Goal: Feedback & Contribution: Contribute content

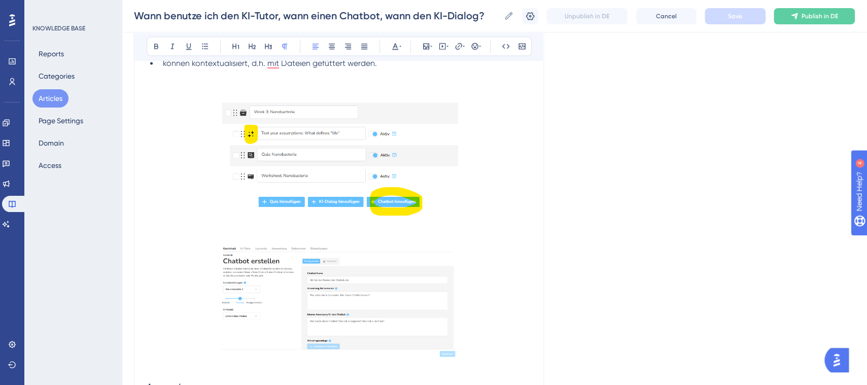
scroll to position [997, 0]
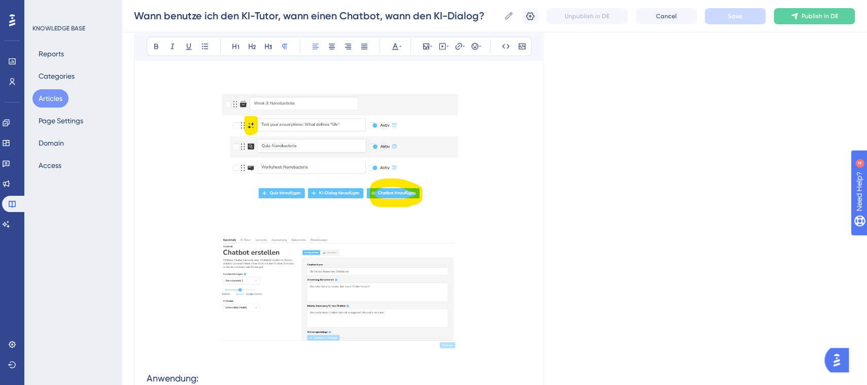
click at [446, 171] on img "To enrich screen reader interactions, please activate Accessibility in Grammarl…" at bounding box center [339, 152] width 239 height 134
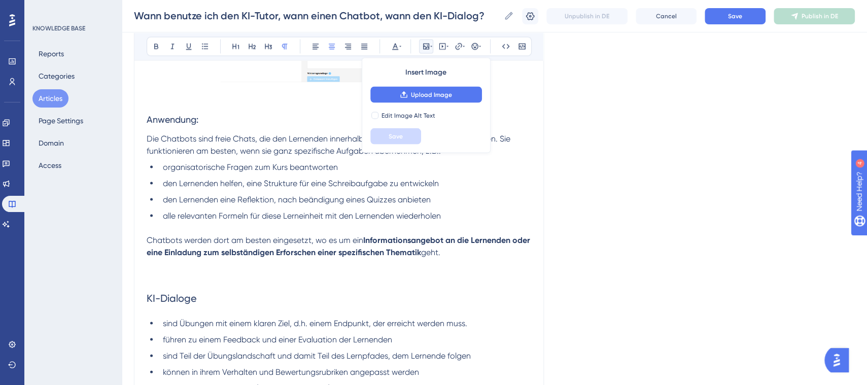
scroll to position [1128, 0]
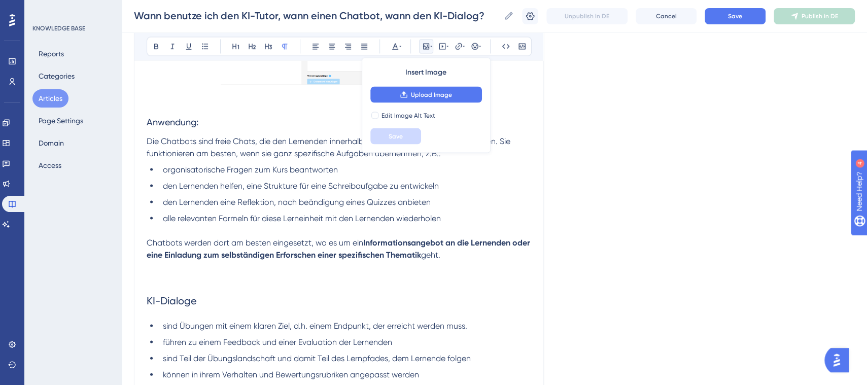
click at [193, 277] on p "To enrich screen reader interactions, please activate Accessibility in Grammarl…" at bounding box center [339, 279] width 385 height 12
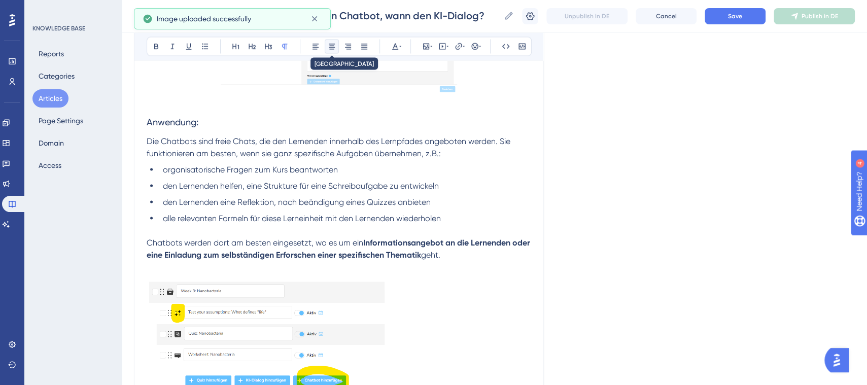
scroll to position [1141, 0]
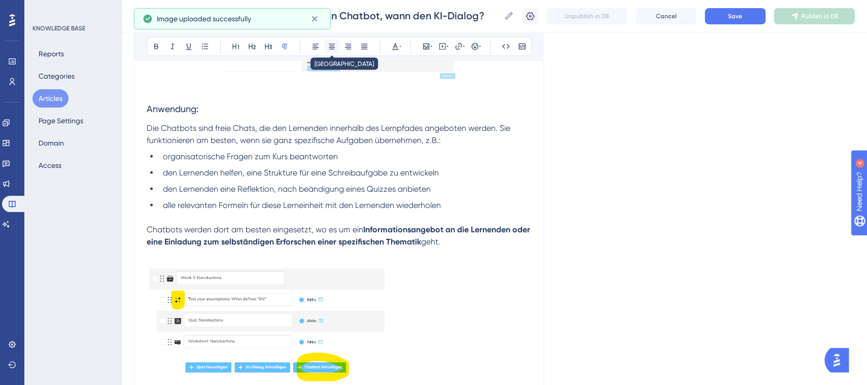
click at [330, 49] on icon at bounding box center [332, 47] width 6 height 6
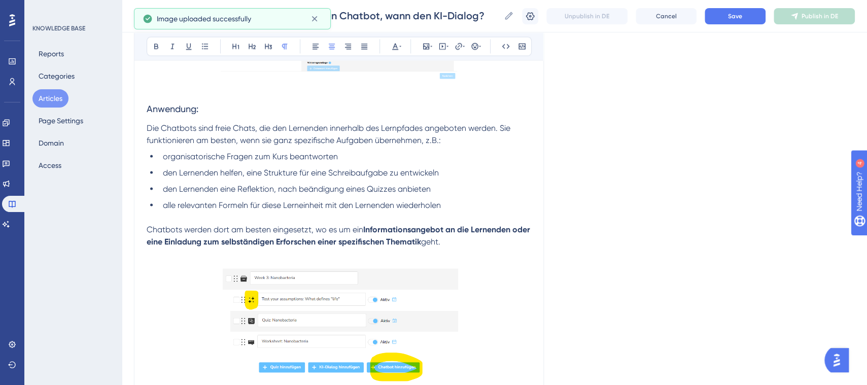
click at [411, 72] on img "To enrich screen reader interactions, please activate Accessibility in Grammarl…" at bounding box center [339, 22] width 237 height 114
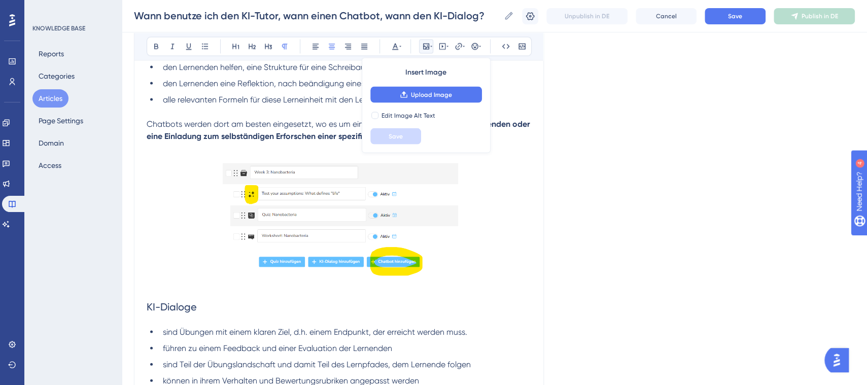
scroll to position [1107, 0]
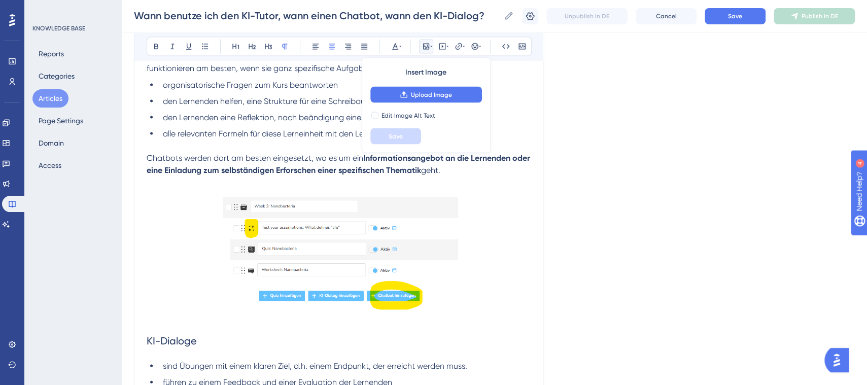
click at [193, 327] on h2 "KI-Dialoge" at bounding box center [339, 340] width 385 height 30
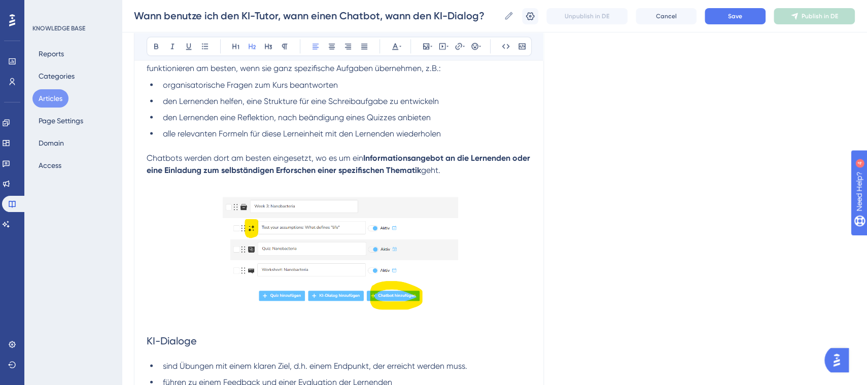
click at [158, 326] on h2 "KI-Dialoge" at bounding box center [339, 340] width 385 height 30
click at [147, 341] on span "KI-Dialoge" at bounding box center [172, 340] width 50 height 12
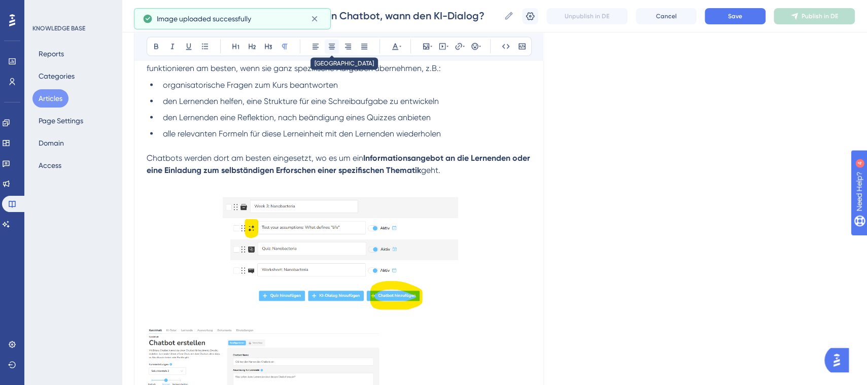
click at [335, 44] on icon at bounding box center [332, 46] width 8 height 8
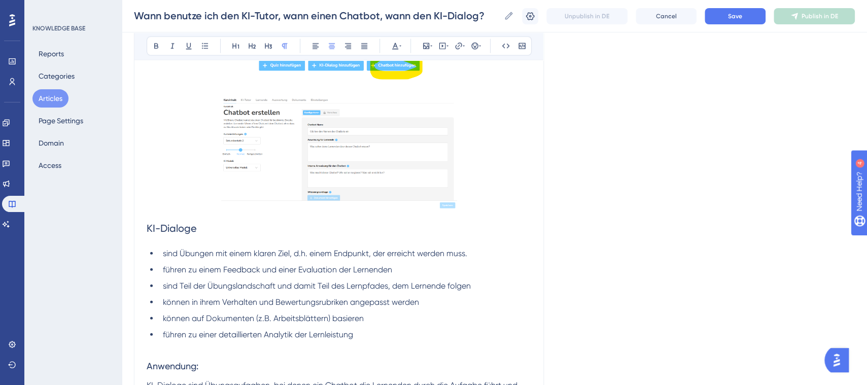
scroll to position [1364, 0]
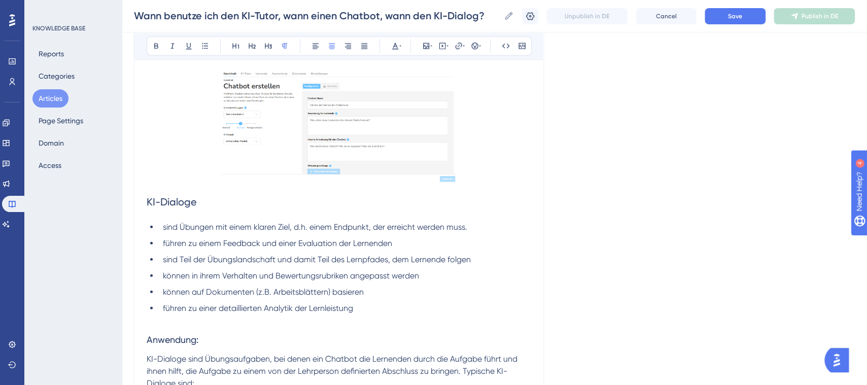
click at [149, 199] on span "KI-Dialoge" at bounding box center [172, 202] width 50 height 12
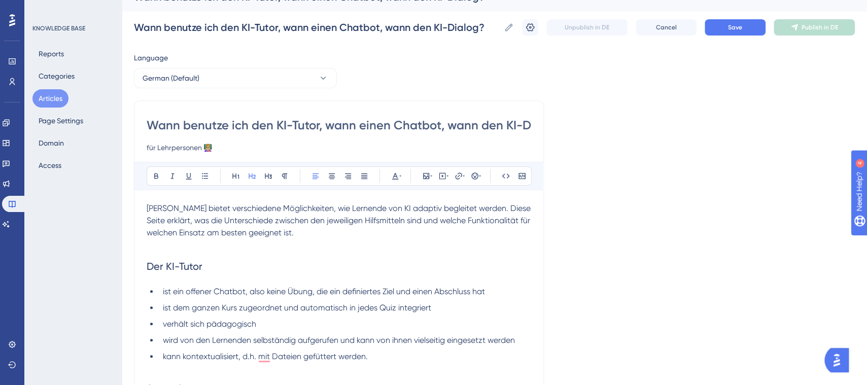
scroll to position [23, 0]
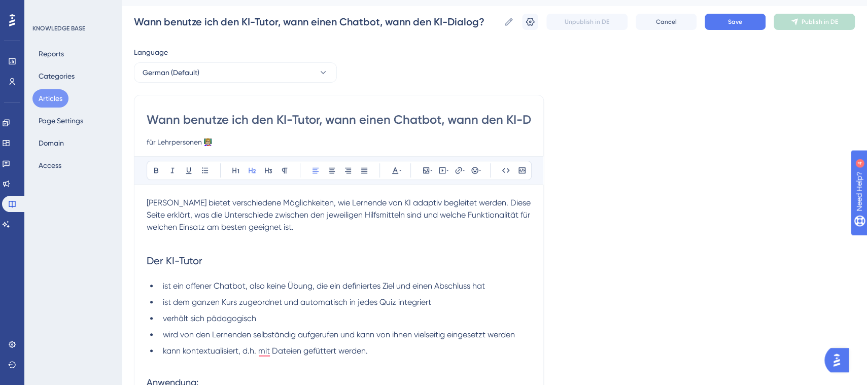
click at [498, 117] on input "Wann benutze ich den KI-Tutor, wann einen Chatbot, wann den KI-Dialog?" at bounding box center [339, 120] width 385 height 16
drag, startPoint x: 501, startPoint y: 118, endPoint x: 484, endPoint y: 122, distance: 17.9
click at [484, 122] on input "Wann benutze ich den KI-Tutor, wann einen Chatbot, wann den KI-Dialog?" at bounding box center [339, 120] width 385 height 16
type input "Wann benutze ich den KI-Tutor, wann einen Chatbot, wann einen KI-Dialog?"
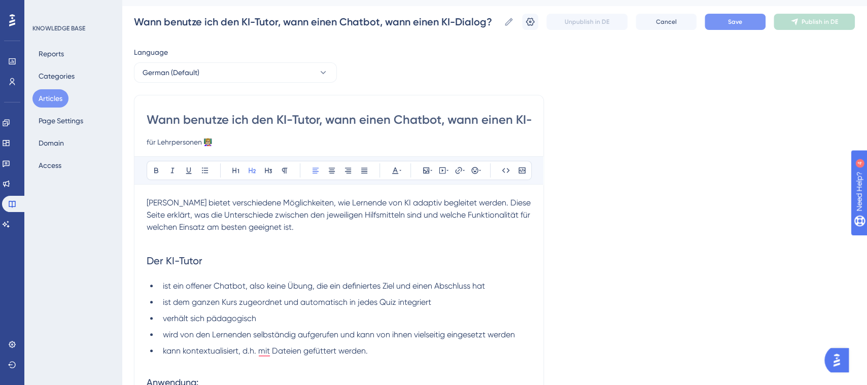
type input "Wann benutze ich den KI-Tutor, wann einen Chatbot, wann einen KI-Dialog?"
click at [738, 24] on span "Save" at bounding box center [735, 22] width 14 height 8
click at [466, 201] on span "Brian bietet verschiedene Möglichkeiten, wie Lernende von KI adaptiv begleitet …" at bounding box center [340, 215] width 386 height 34
drag, startPoint x: 313, startPoint y: 203, endPoint x: 297, endPoint y: 206, distance: 15.5
click at [297, 206] on span "Brian bietet verschiedene Möglichkeiten, wie Lernende von KI adaptiv begleitet …" at bounding box center [340, 215] width 386 height 34
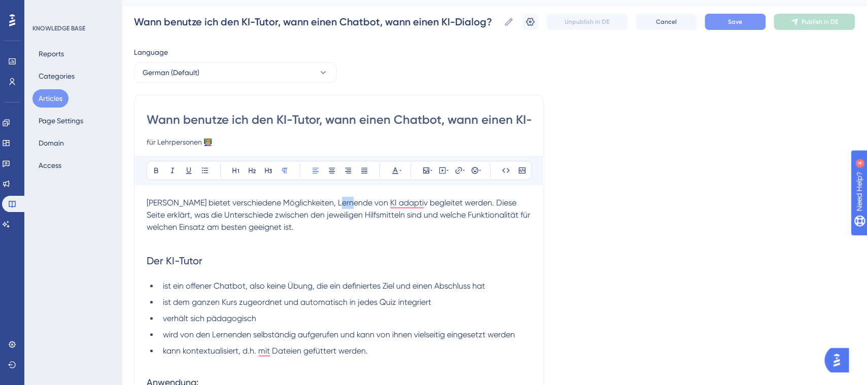
drag, startPoint x: 347, startPoint y: 201, endPoint x: 335, endPoint y: 203, distance: 12.3
click at [335, 203] on span "Brian bietet verschiedene Möglichkeiten, Lernende von KI adaptiv begleitet werd…" at bounding box center [340, 215] width 386 height 34
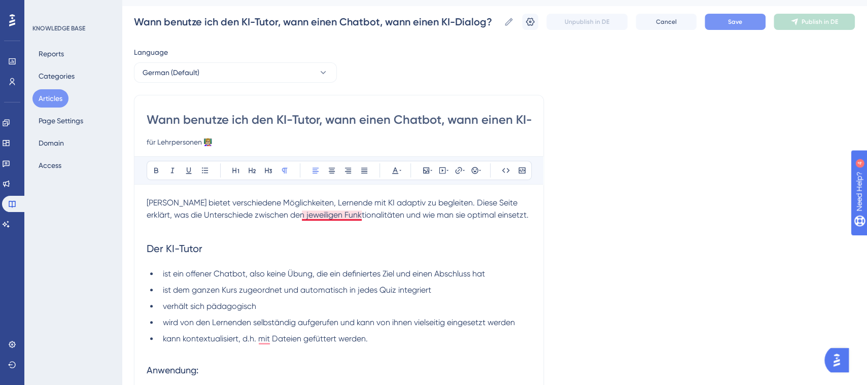
click at [335, 216] on span "Brian bietet verschiedene Möglichkeiten, Lernende mit KI adaptiv zu begleiten. …" at bounding box center [338, 209] width 382 height 22
click at [245, 241] on h2 "Der KI-Tutor" at bounding box center [339, 248] width 385 height 30
drag, startPoint x: 362, startPoint y: 216, endPoint x: 375, endPoint y: 218, distance: 12.3
click at [365, 217] on span "Brian bietet verschiedene Möglichkeiten, Lernende mit KI adaptiv zu begleiten. …" at bounding box center [338, 209] width 382 height 22
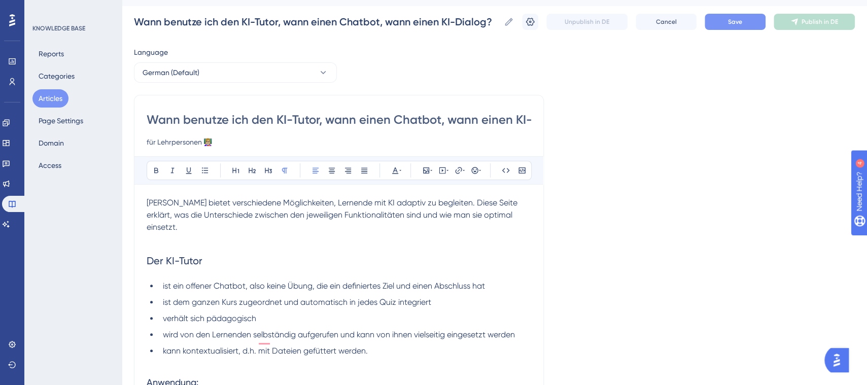
click at [344, 246] on h2 "Der KI-Tutor" at bounding box center [339, 261] width 385 height 30
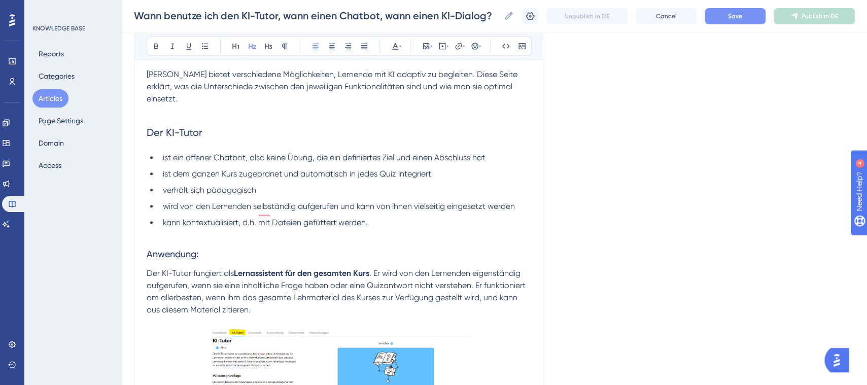
scroll to position [182, 0]
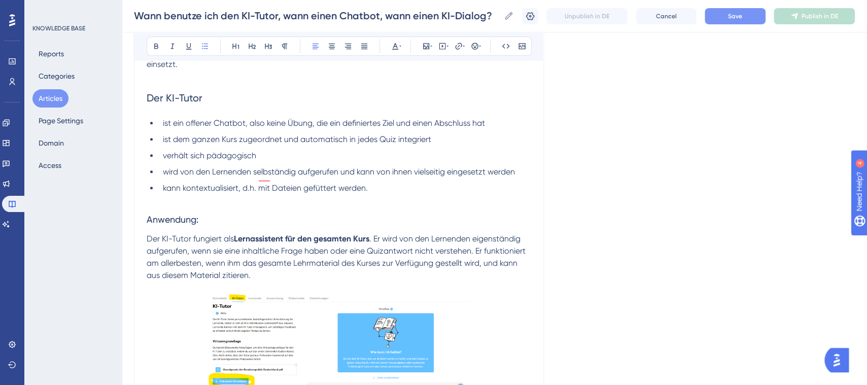
click at [249, 118] on span "ist ein offener Chatbot, also keine Übung, die ein definiertes Ziel und einen A…" at bounding box center [324, 123] width 322 height 10
click at [489, 117] on li "ist ein offener Chatbot (also keine Übung, die ein definiertes Ziel und einen A…" at bounding box center [345, 123] width 373 height 12
click at [373, 134] on span "ist dem ganzen Kurs zugeordnet und automatisch in jedes Quiz integriert" at bounding box center [297, 139] width 268 height 10
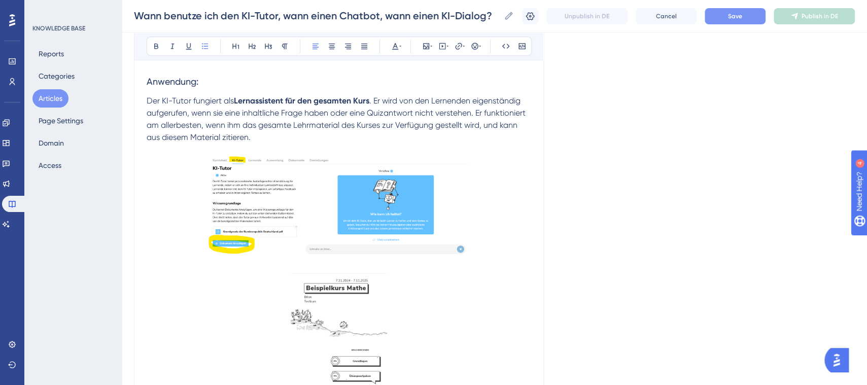
scroll to position [304, 0]
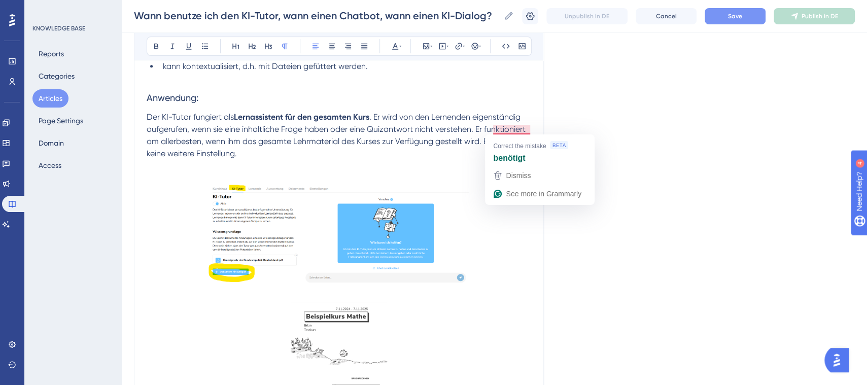
click at [514, 126] on span ". Er wird von den Lernenden eigenständig aufgerufen, wenn sie eine inhaltliche …" at bounding box center [339, 135] width 384 height 46
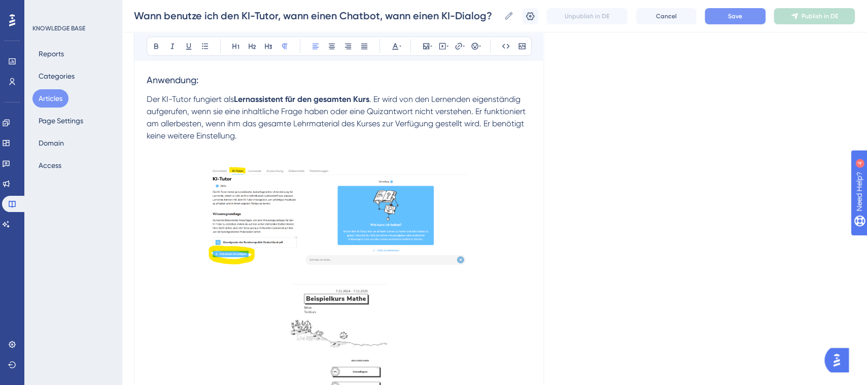
scroll to position [301, 0]
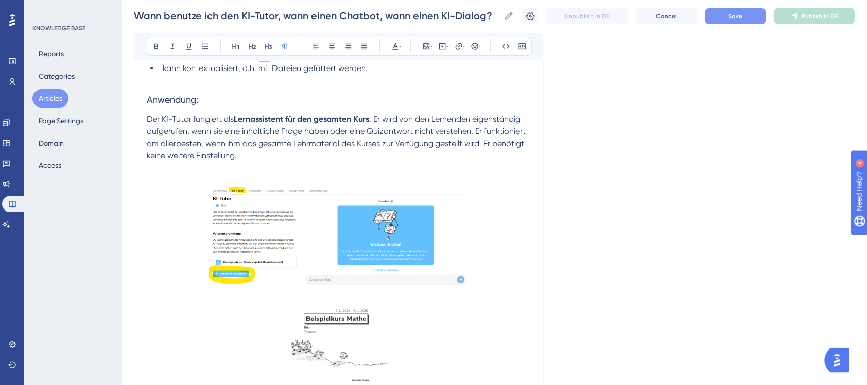
click at [252, 147] on p "Der KI-Tutor fungiert als Lernassistent für den gesamten Kurs . Er wird von den…" at bounding box center [339, 137] width 385 height 49
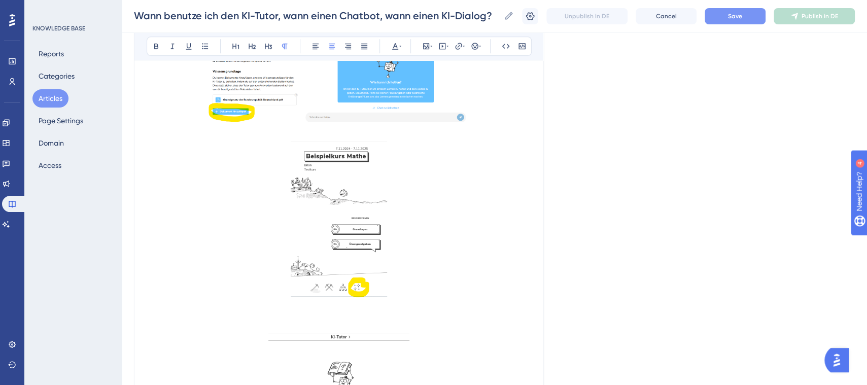
scroll to position [452, 0]
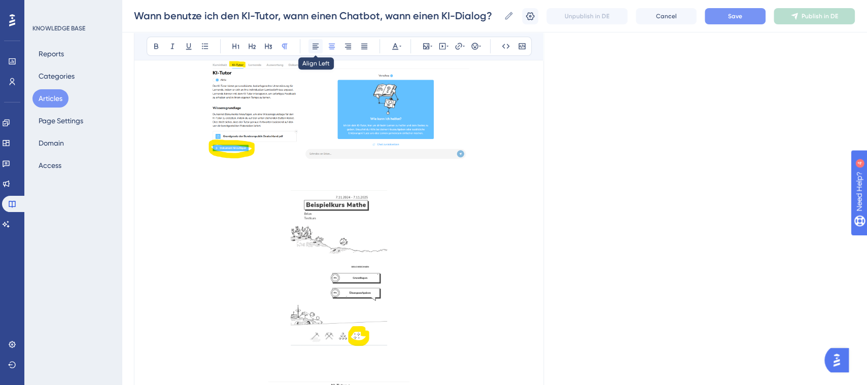
click at [314, 44] on icon at bounding box center [316, 46] width 8 height 8
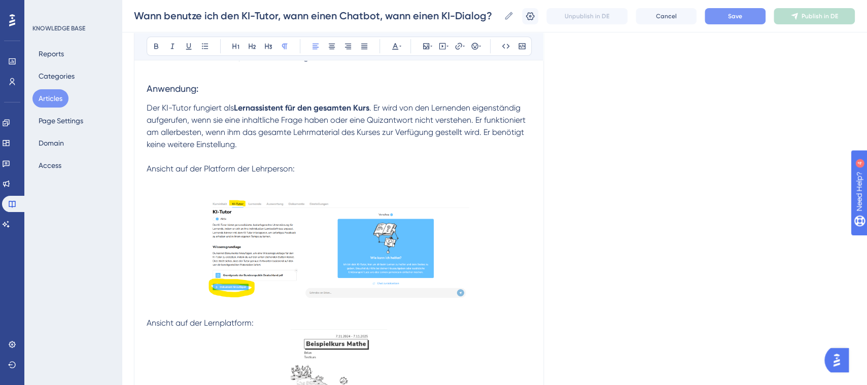
scroll to position [295, 0]
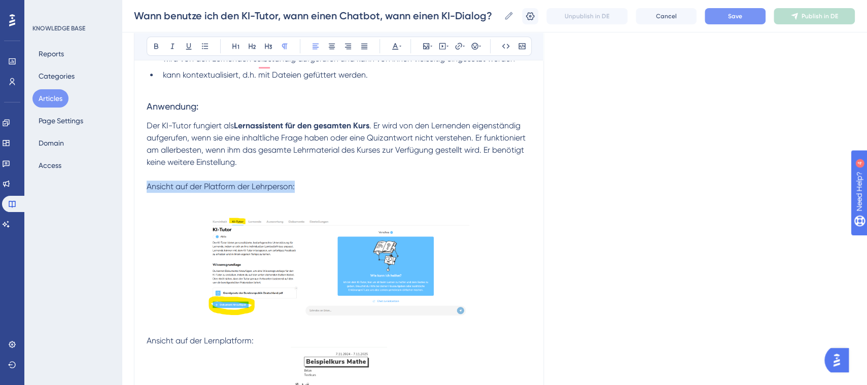
click at [289, 182] on span "Ansicht auf der Platform der Lehrperson:" at bounding box center [221, 187] width 148 height 10
drag, startPoint x: 217, startPoint y: 176, endPoint x: 146, endPoint y: 177, distance: 71.1
copy span "Ansicht auf der Platform der Lehrperson:"
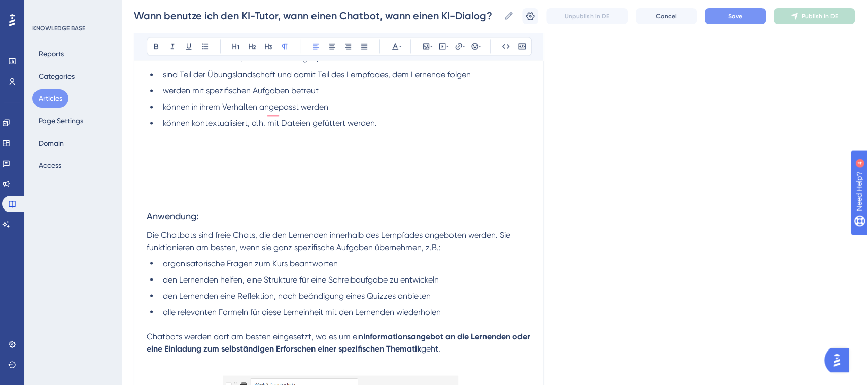
scroll to position [910, 0]
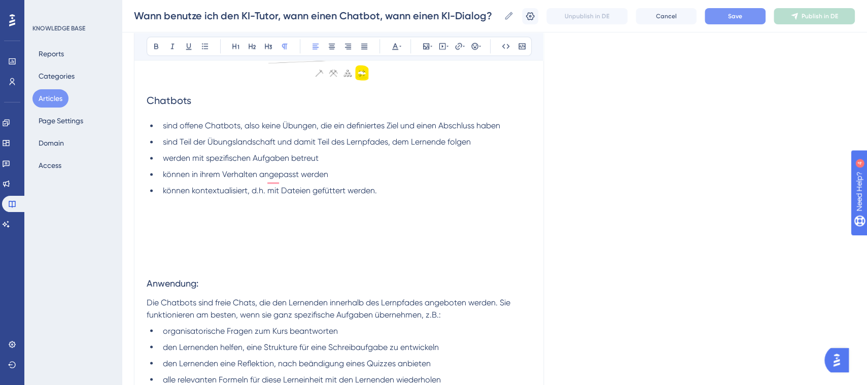
drag, startPoint x: 875, startPoint y: 105, endPoint x: 34, endPoint y: 13, distance: 846.4
click at [181, 258] on p "To enrich screen reader interactions, please activate Accessibility in Grammarl…" at bounding box center [339, 264] width 385 height 12
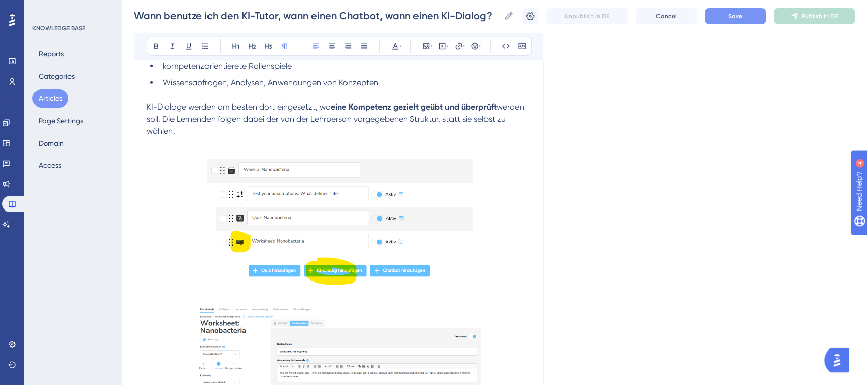
scroll to position [1741, 0]
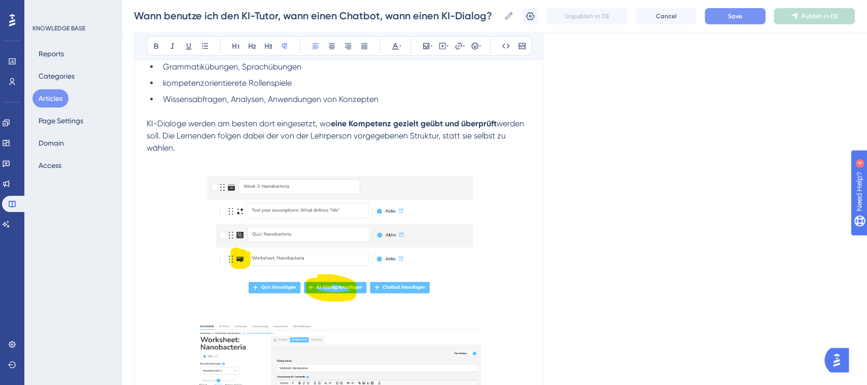
click at [231, 154] on p "To enrich screen reader interactions, please activate Accessibility in Grammarl…" at bounding box center [339, 160] width 385 height 12
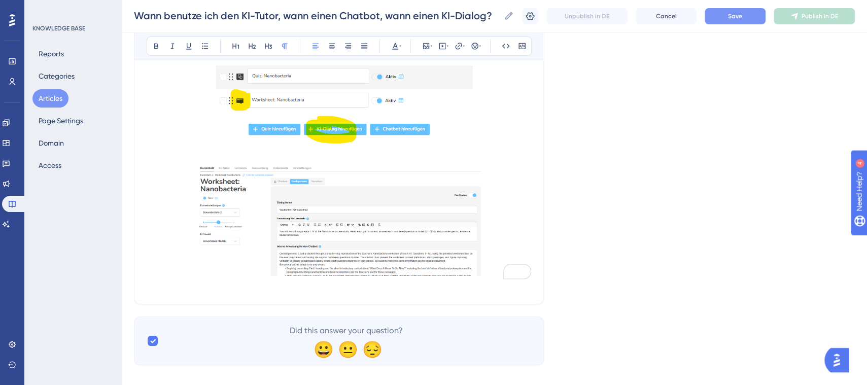
drag, startPoint x: 875, startPoint y: 310, endPoint x: 15, endPoint y: 14, distance: 910.0
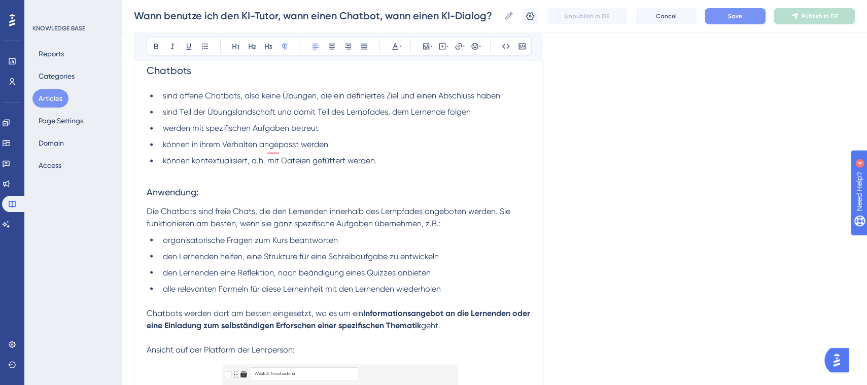
scroll to position [942, 0]
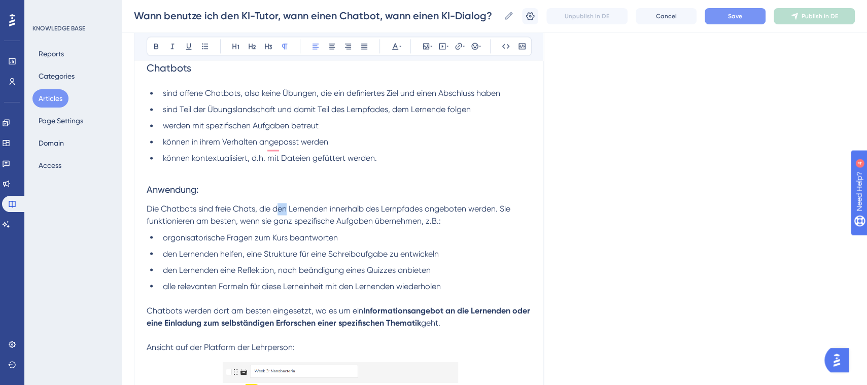
drag, startPoint x: 288, startPoint y: 195, endPoint x: 279, endPoint y: 196, distance: 8.7
click at [279, 204] on span "Die Chatbots sind freie Chats, die den Lernenden innerhalb des Lernpfades angeb…" at bounding box center [330, 215] width 366 height 22
click at [362, 231] on li "organisatorische Fragen zum Kurs beantworten" at bounding box center [345, 237] width 373 height 12
drag, startPoint x: 383, startPoint y: 197, endPoint x: 368, endPoint y: 198, distance: 14.8
click at [368, 204] on span "Die Chatbots sind freie Chats, die den Lernenden innerhalb des Lernpfades angeb…" at bounding box center [330, 215] width 366 height 22
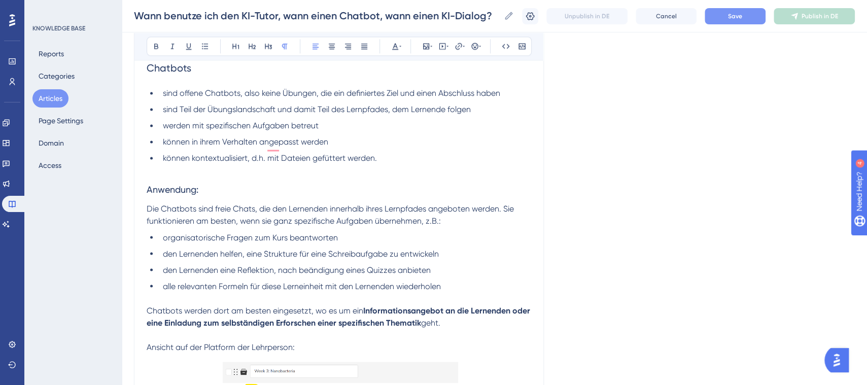
scroll to position [966, 0]
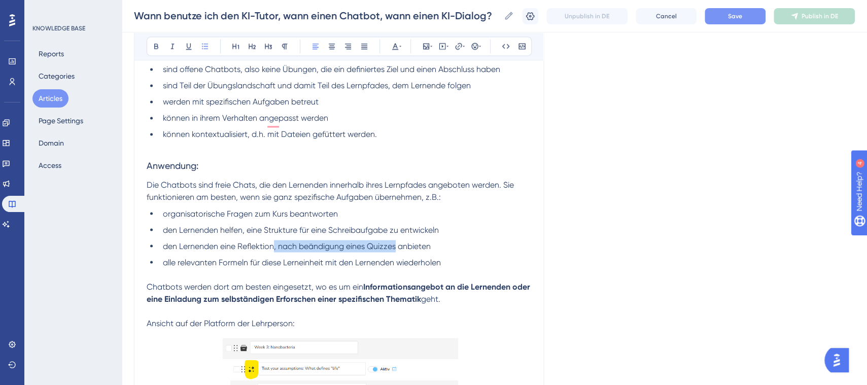
drag, startPoint x: 397, startPoint y: 235, endPoint x: 274, endPoint y: 236, distance: 123.8
click at [274, 241] on span "den Lernenden eine Reflektion, nach beändigung eines Quizzes anbieten" at bounding box center [297, 246] width 268 height 10
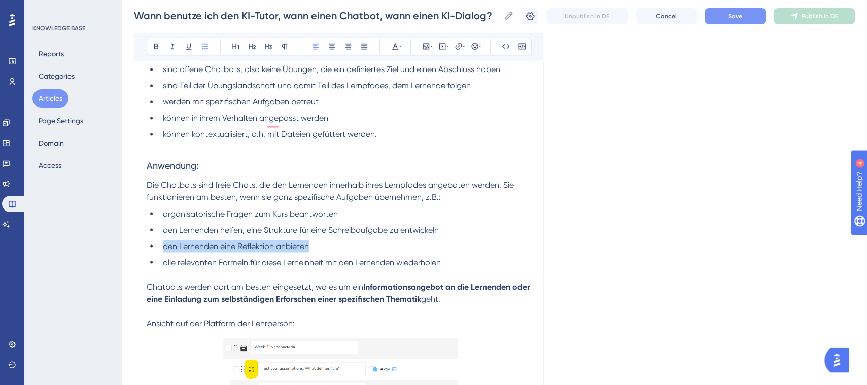
drag, startPoint x: 325, startPoint y: 232, endPoint x: 145, endPoint y: 234, distance: 179.7
click at [145, 234] on div "Wann benutze ich den KI-Tutor, wann einen Chatbot, wann einen KI-Dialog? für Le…" at bounding box center [339, 198] width 410 height 2103
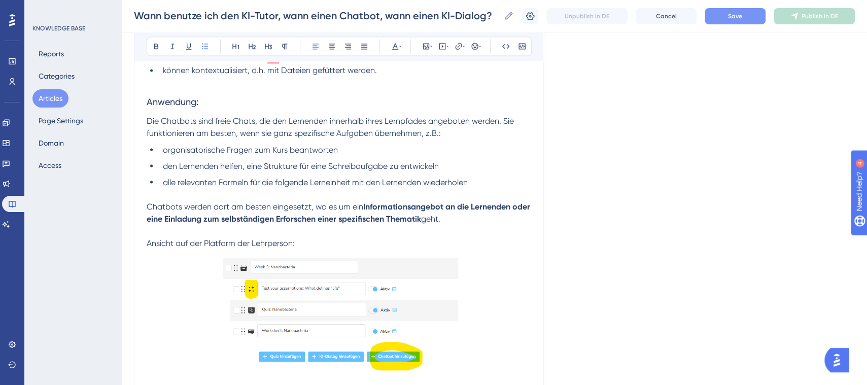
scroll to position [1039, 0]
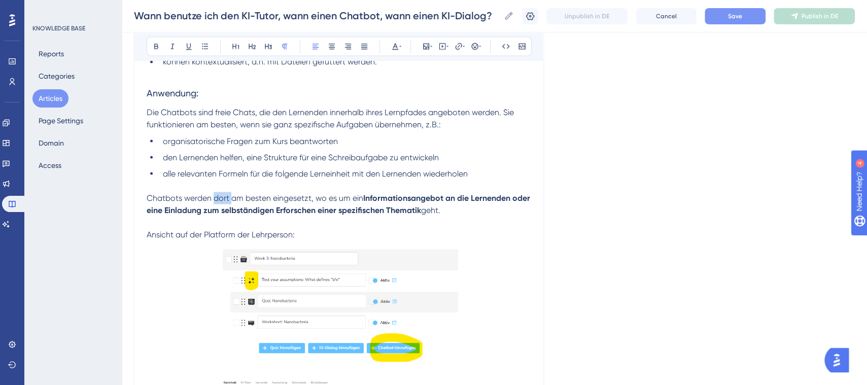
drag, startPoint x: 233, startPoint y: 185, endPoint x: 213, endPoint y: 190, distance: 21.5
click at [213, 192] on p "Chatbots werden dort am besten eingesetzt, wo es um ein Informationsangebot an …" at bounding box center [339, 204] width 385 height 24
click at [255, 193] on span "Chatbots werden am besten eingesetzt, wo es um ein" at bounding box center [246, 198] width 199 height 10
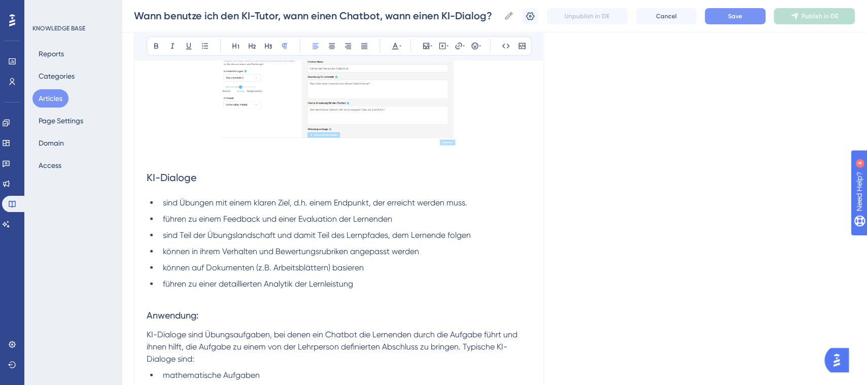
scroll to position [1436, 0]
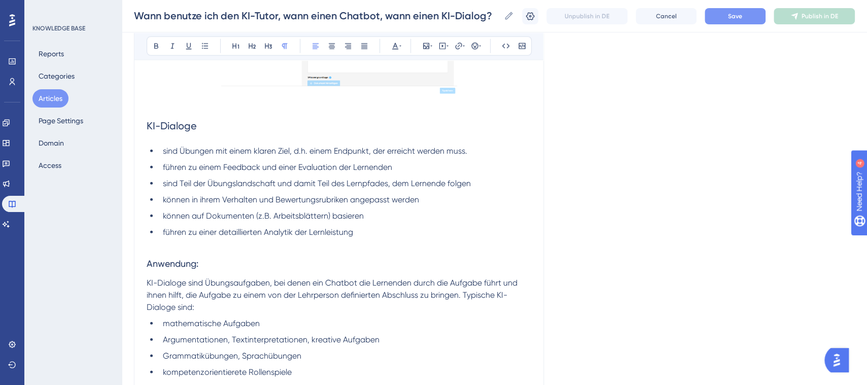
click at [479, 145] on li "sind Übungen mit einem klaren Ziel, d.h. einem Endpunkt, der erreicht werden mu…" at bounding box center [345, 151] width 373 height 12
click at [757, 17] on button "Save" at bounding box center [735, 16] width 61 height 16
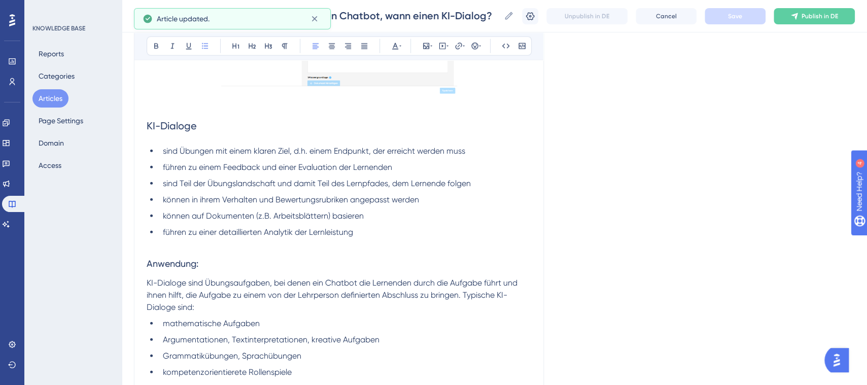
click at [255, 179] on span "sind Teil der Übungslandschaft und damit Teil des Lernpfades, dem Lernende folg…" at bounding box center [317, 184] width 308 height 10
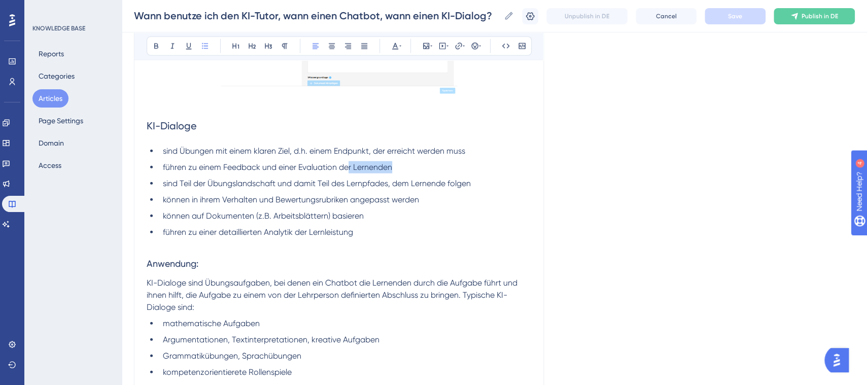
drag, startPoint x: 393, startPoint y: 153, endPoint x: 351, endPoint y: 159, distance: 42.0
click at [351, 161] on li "führen zu einem Feedback und einer Evaluation der Lernenden" at bounding box center [345, 167] width 373 height 12
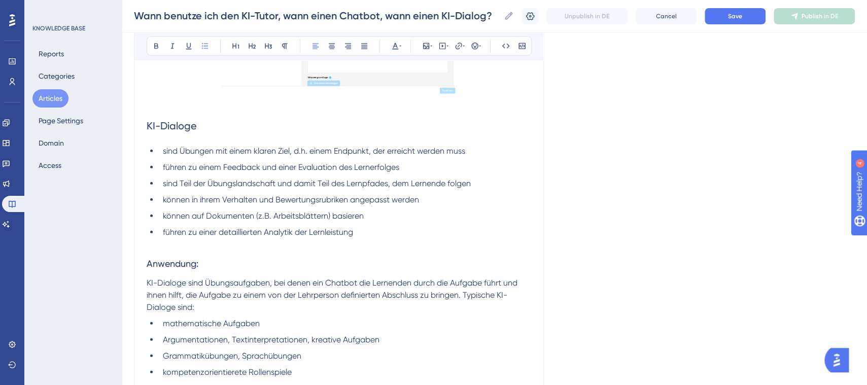
click at [345, 194] on li "können in ihrem Verhalten und Bewertungsrubriken angepasst werden" at bounding box center [345, 200] width 373 height 12
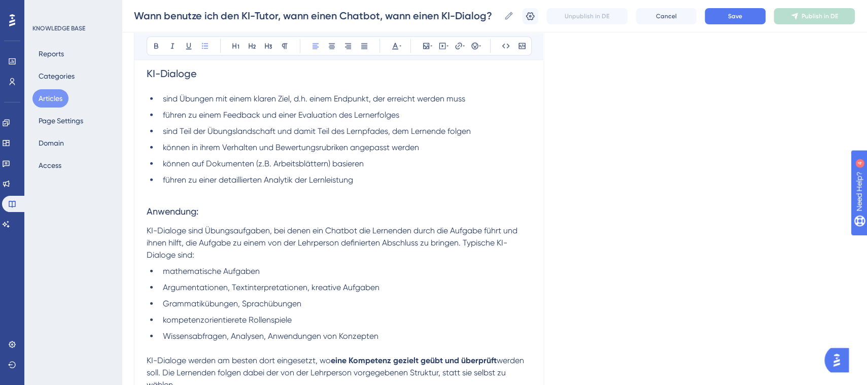
scroll to position [1497, 0]
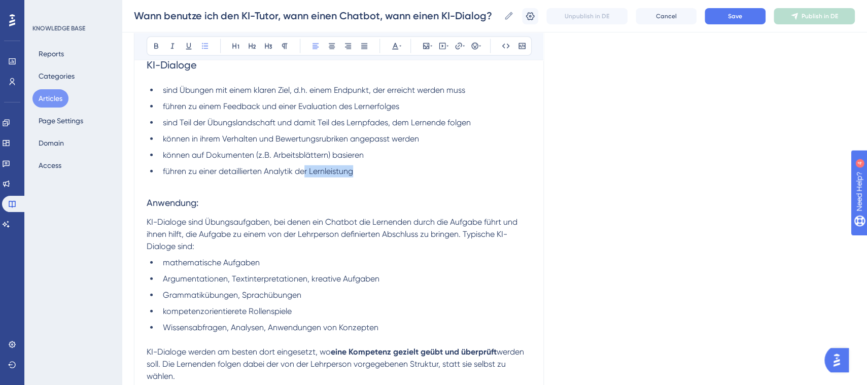
drag, startPoint x: 353, startPoint y: 160, endPoint x: 307, endPoint y: 162, distance: 46.7
click at [307, 165] on li "führen zu einer detaillierten Analytik der Lernleistung" at bounding box center [345, 171] width 373 height 12
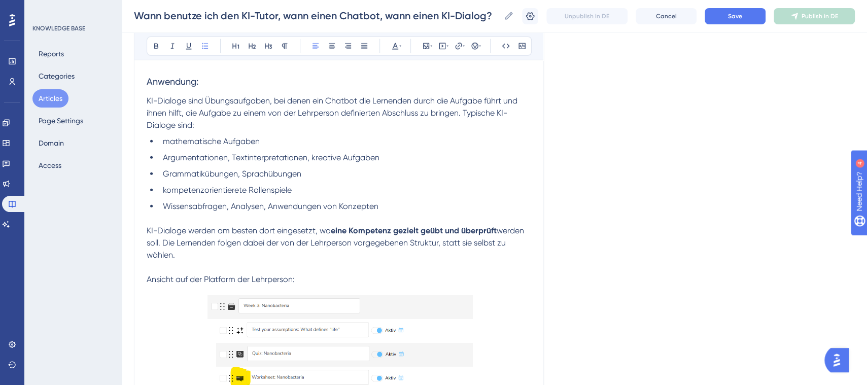
scroll to position [1624, 0]
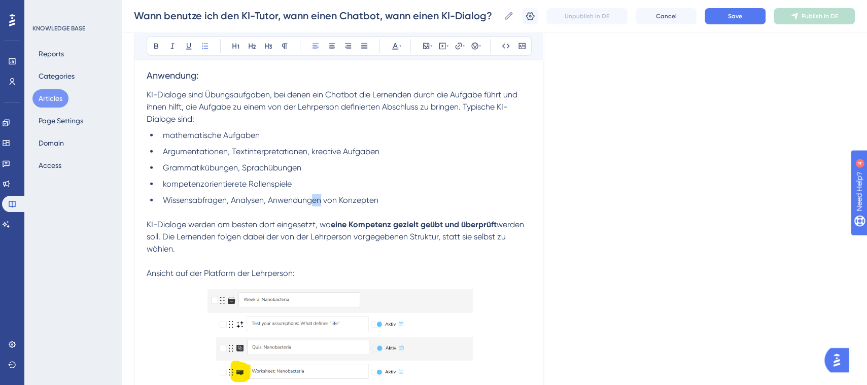
drag, startPoint x: 320, startPoint y: 186, endPoint x: 312, endPoint y: 187, distance: 8.2
click at [312, 195] on span "Wissensabfragen, Analysen, Anwendungen von Konzepten" at bounding box center [271, 200] width 216 height 10
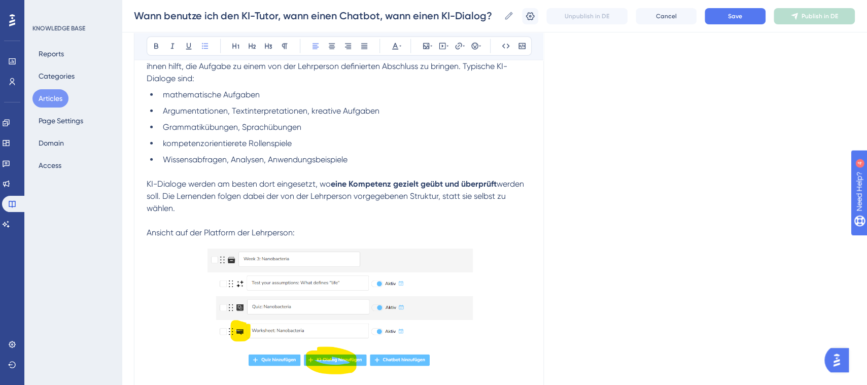
scroll to position [1671, 0]
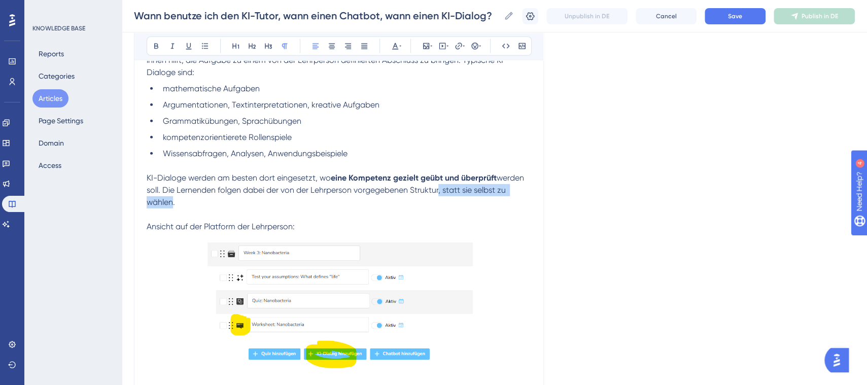
drag, startPoint x: 440, startPoint y: 182, endPoint x: 172, endPoint y: 192, distance: 268.2
click at [172, 192] on span "werden soll. Die Lernenden folgen dabei der von der Lehrperson vorgegebenen Str…" at bounding box center [337, 190] width 380 height 34
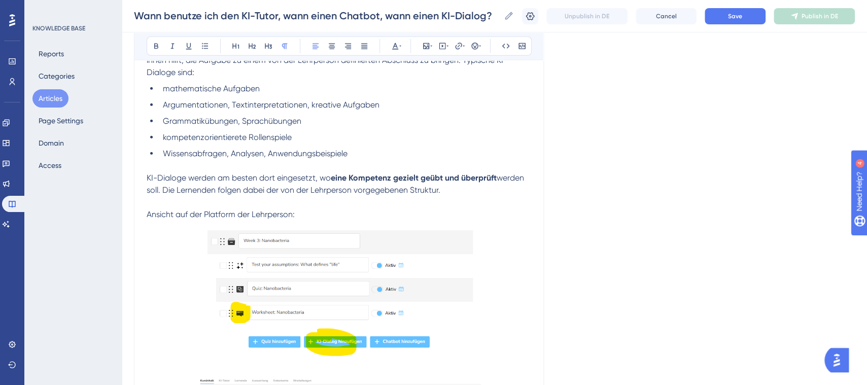
click at [385, 196] on p "To enrich screen reader interactions, please activate Accessibility in Grammarl…" at bounding box center [339, 202] width 385 height 12
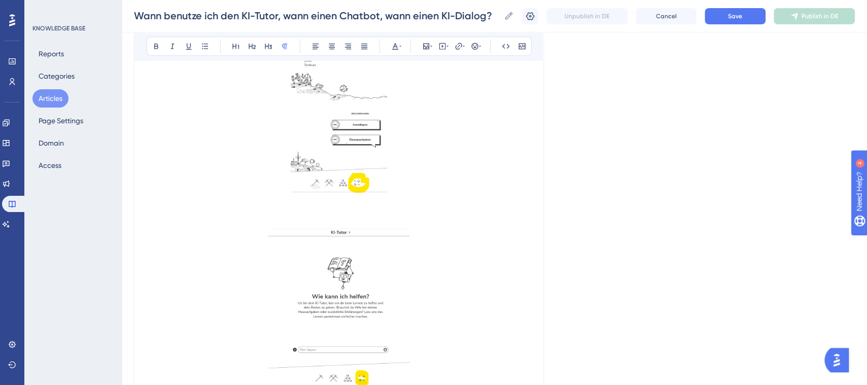
scroll to position [179, 0]
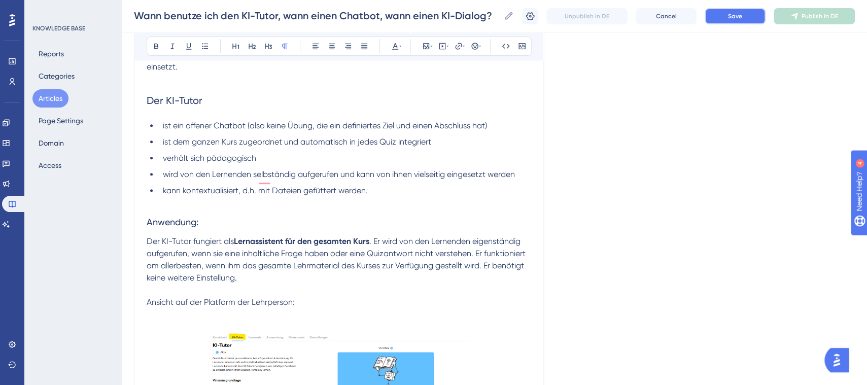
click at [756, 17] on button "Save" at bounding box center [735, 16] width 61 height 16
drag, startPoint x: 495, startPoint y: 16, endPoint x: 121, endPoint y: 6, distance: 373.7
click at [347, 17] on input "Wann benutze ich den KI-Tutor, wann einen Chatbot, wann einen KI-Dialog?" at bounding box center [317, 16] width 366 height 14
drag, startPoint x: 491, startPoint y: 14, endPoint x: 128, endPoint y: 4, distance: 363.0
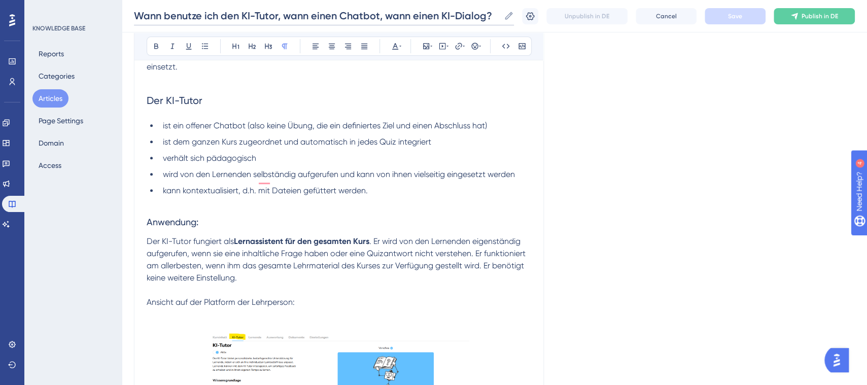
click at [128, 4] on div "Wann benutze ich den KI-Tutor, wann einen Chatbot, wann einen KI-Dialog? Wann b…" at bounding box center [495, 16] width 746 height 32
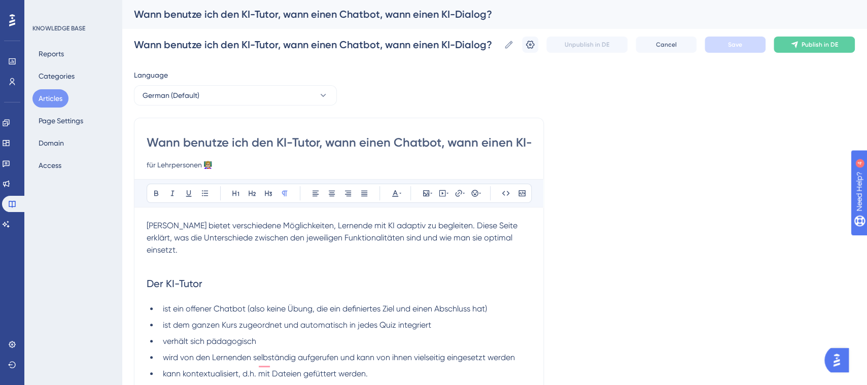
drag, startPoint x: 220, startPoint y: 164, endPoint x: 99, endPoint y: 167, distance: 120.8
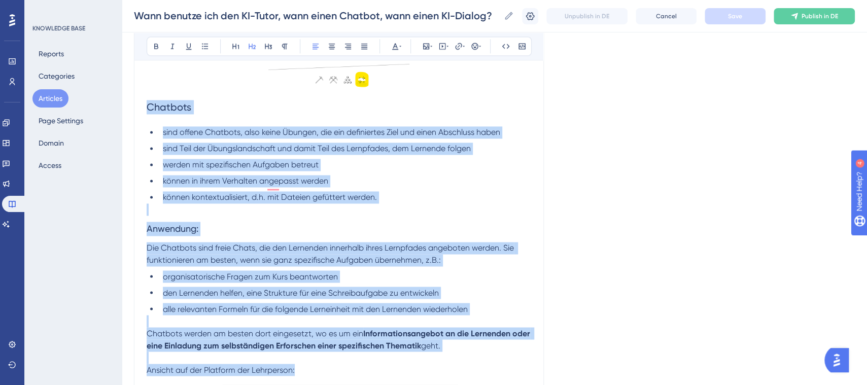
scroll to position [923, 0]
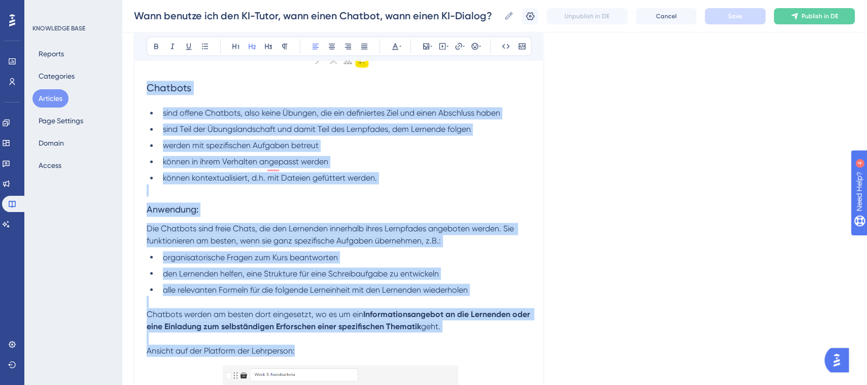
drag, startPoint x: 158, startPoint y: 119, endPoint x: 484, endPoint y: 310, distance: 377.4
click at [484, 310] on div "Brian bietet verschiedene Möglichkeiten, Lernende mit KI adaptiv zu begleiten. …" at bounding box center [339, 273] width 385 height 1960
copy div "Chatbots sind offene Chatbots, also keine Übungen, die ein definiertes Ziel und…"
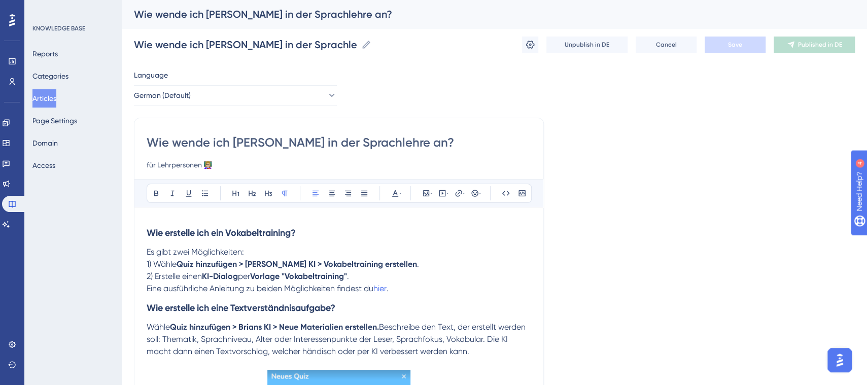
click at [56, 100] on button "Articles" at bounding box center [44, 98] width 24 height 18
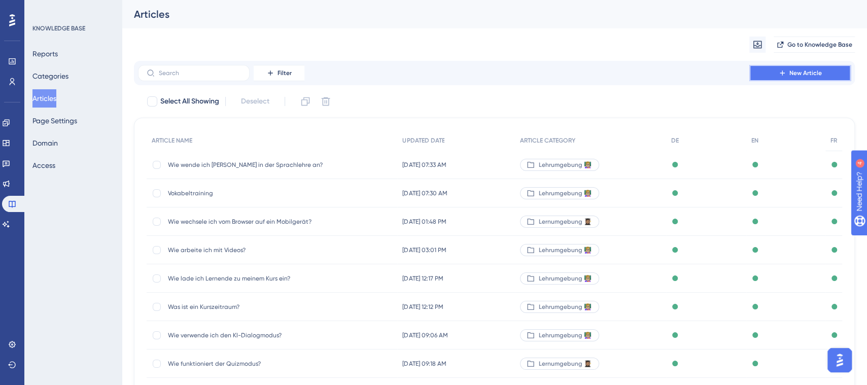
click at [815, 71] on span "New Article" at bounding box center [806, 73] width 32 height 8
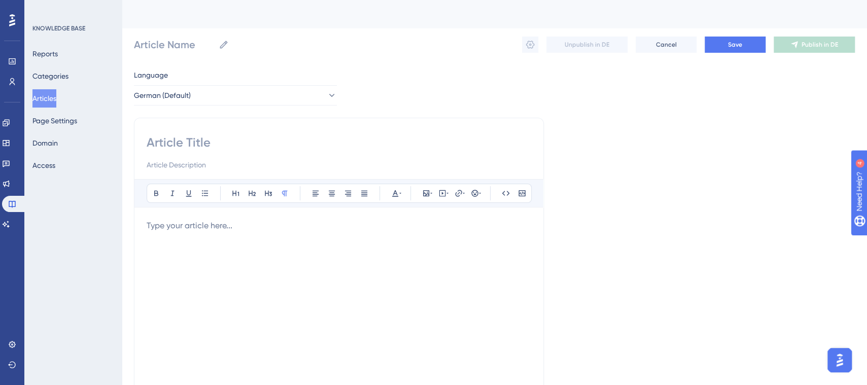
click at [242, 142] on input at bounding box center [339, 142] width 385 height 16
type input "Wa"
type input "Was ist ein Chatbot i"
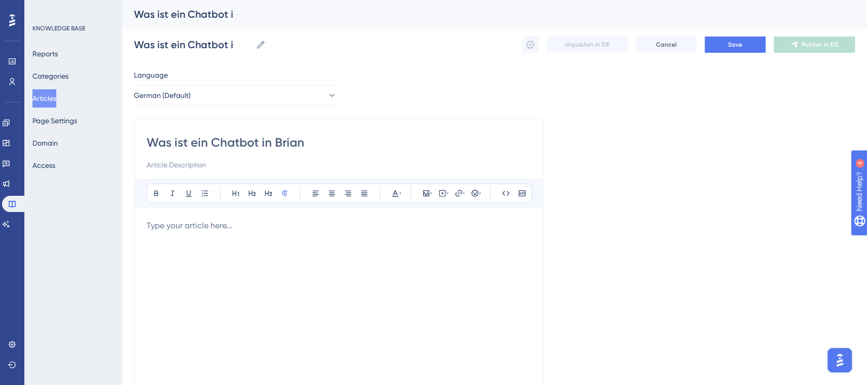
type input "Was ist ein Chatbot in Brian_"
type input "Was ist ein Chatbot in [PERSON_NAME]?"
type input "Was ist die Chatbot ?"
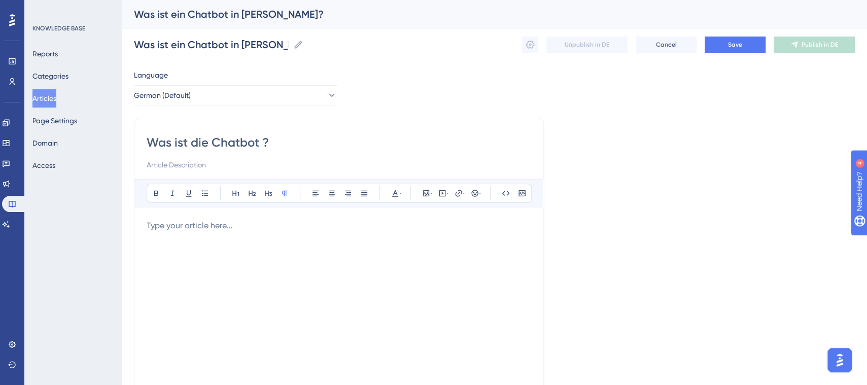
type input "Was ist die Chatbot ?"
type input "Was ist die Chatbot Funktion in B?"
type input "Was ?"
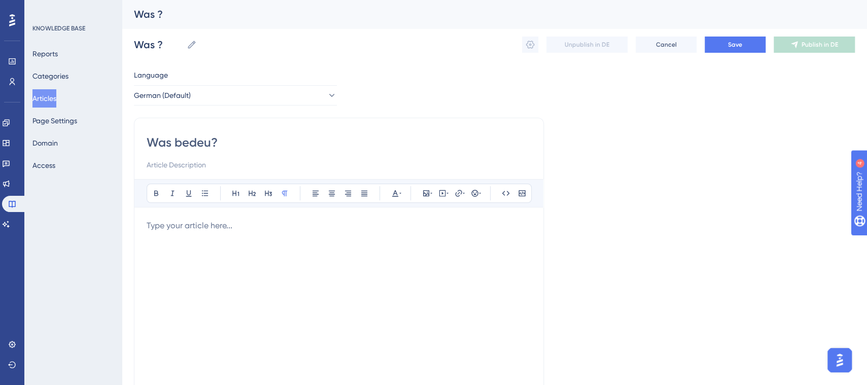
type input "Was bedeut?"
type input "Was bedeutet ?"
type input "Was bedeutet Chatbot hinzu?"
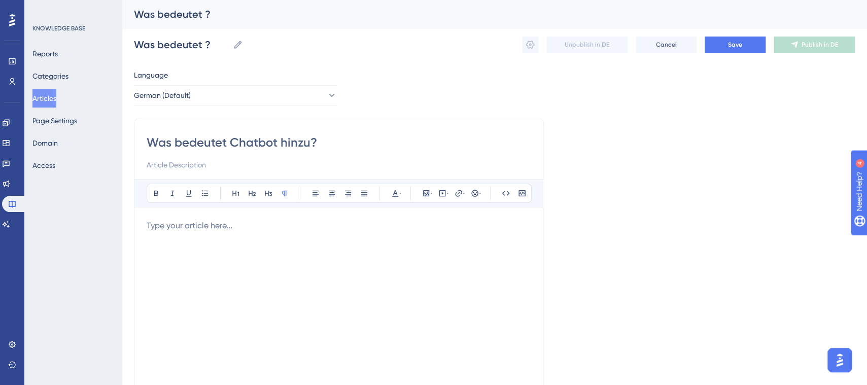
type input "Was bedeutet Chatbot hinzu?"
type input "Was bedeutet Chatbot hinzufügen?"
type input "Was bedeutet Chatbot hinzufüge?"
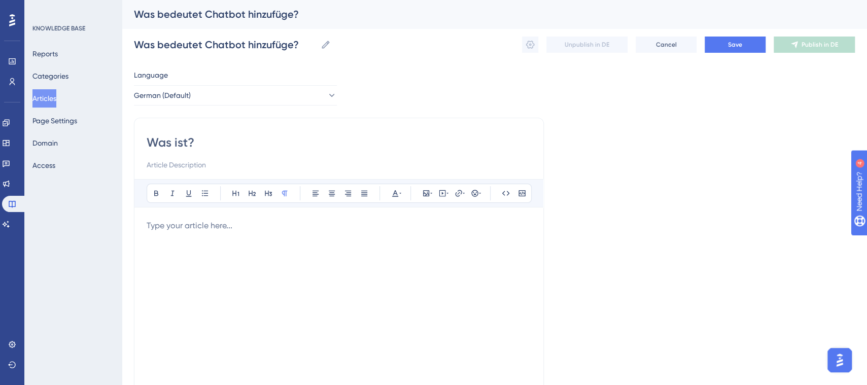
type input "Was ist ?"
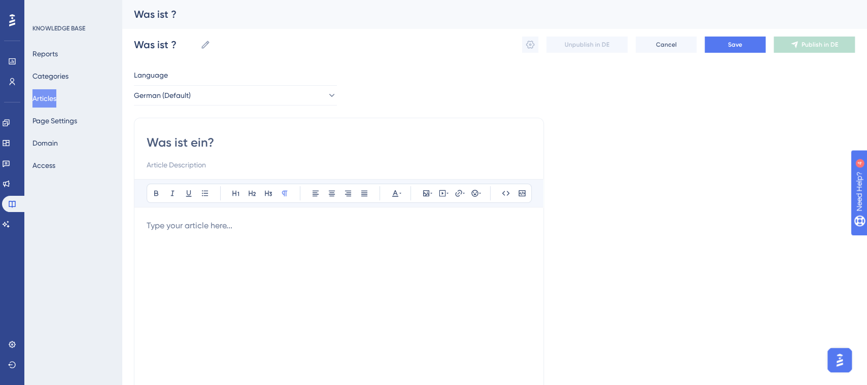
type input "Was ist ein ?"
type input "Was ist ein Chatbot in ?"
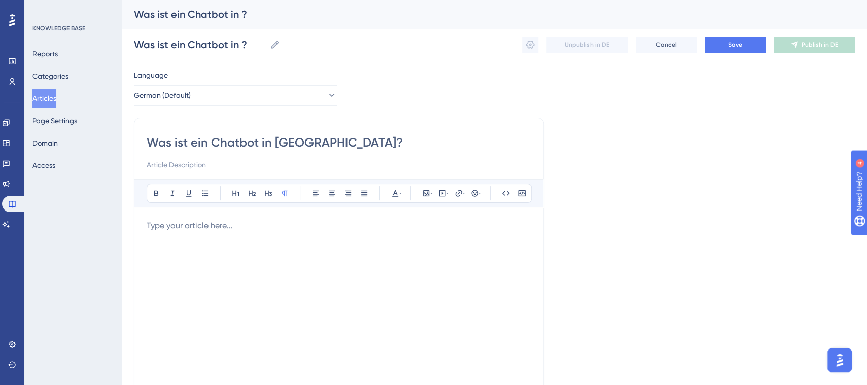
type input "Was ist ein Chatbot in Bri?"
drag, startPoint x: 288, startPoint y: 143, endPoint x: 176, endPoint y: 144, distance: 112.7
click at [176, 144] on input "Was ist ein Chatbot in Bri?" at bounding box center [339, 142] width 385 height 16
type input "Was bedeutet ?"
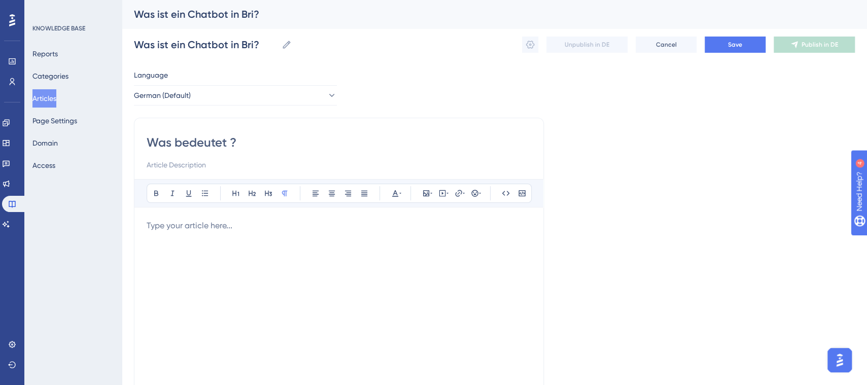
type input "Was bedeutet ?"
type input "Was bedeutet "?"
type input "Was bedeutet ?"
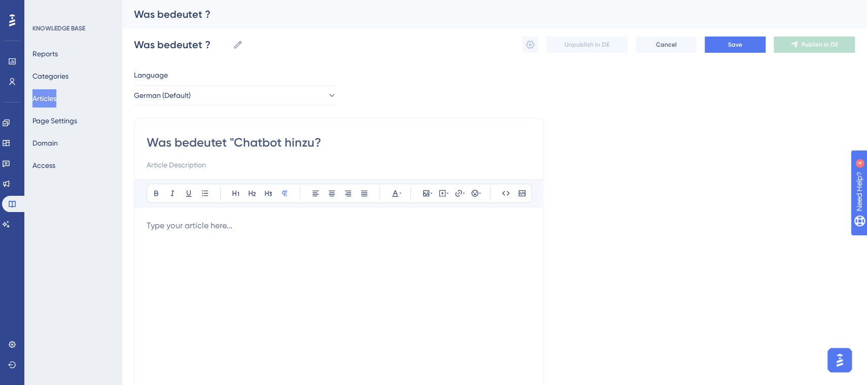
type input "Was bedeutet "Chatbot hinzuf?"
type input "Was bedeutet "Chatbot hinzufügen"?"
click at [235, 140] on input "Was bedeutet "Chatbot hinzufügen"?" at bounding box center [339, 142] width 385 height 16
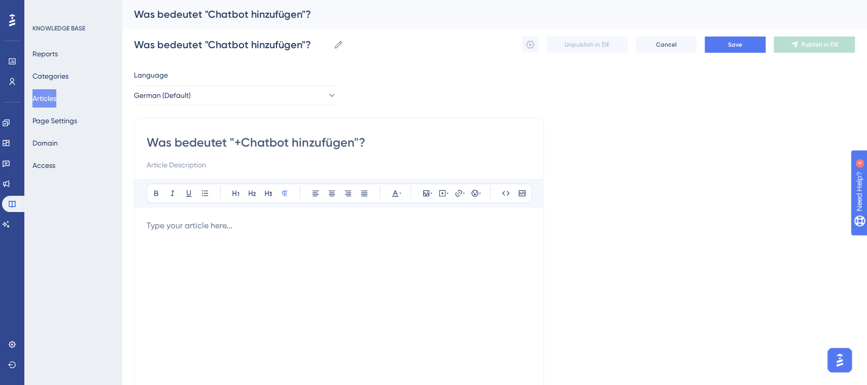
type input "Was bedeutet "+ Chatbot hinzufügen"?"
click at [283, 261] on div at bounding box center [339, 331] width 385 height 223
click at [219, 164] on input at bounding box center [339, 165] width 385 height 12
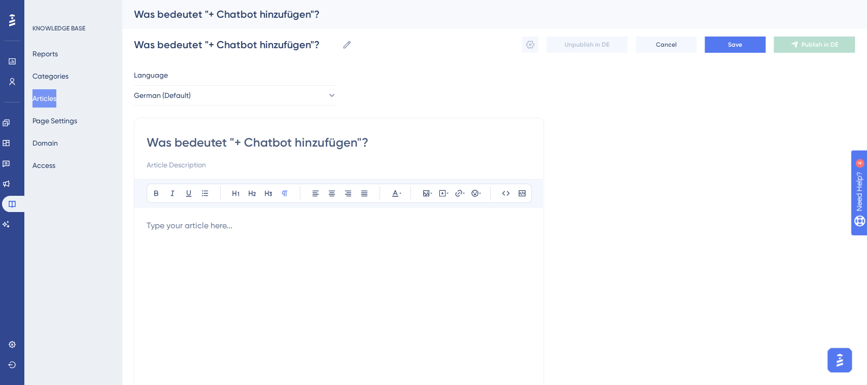
paste input "für Lehrpersonen 👩🏼‍🏫"
type input "für Lehrpersonen 👩🏼‍🏫"
click at [744, 43] on button "Save" at bounding box center [735, 45] width 61 height 16
drag, startPoint x: 199, startPoint y: 227, endPoint x: 136, endPoint y: 225, distance: 64.0
click at [136, 225] on div "Was bedeutet "+ Chatbot hinzufügen"? für Lehrpersonen 👩🏼‍🏫 Bold Italic Underlin…" at bounding box center [339, 287] width 410 height 338
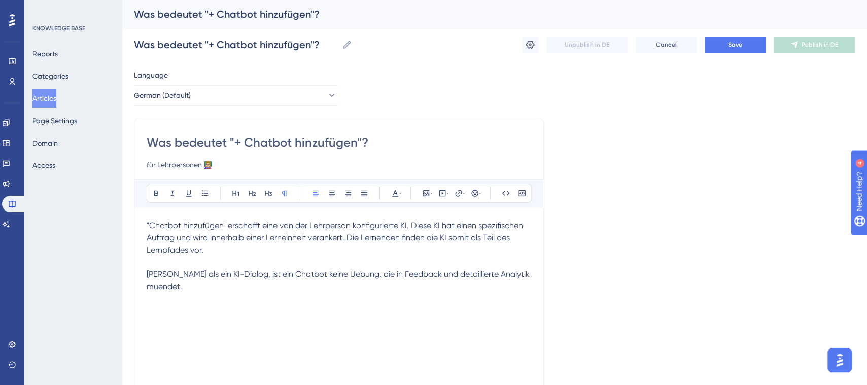
click at [348, 278] on span "[PERSON_NAME] als ein KI-Dialog, ist ein Chatbot keine Uebung, die in Feedback …" at bounding box center [339, 281] width 385 height 22
click at [330, 275] on span "[PERSON_NAME] als ein KI-Dialog, ist ein Chatbot keine Uebung mit einem Endpunk…" at bounding box center [333, 281] width 373 height 22
click at [0, 0] on lt-span "Übung" at bounding box center [0, 0] width 0 height 0
click at [237, 290] on span "[PERSON_NAME] als ein KI-Dialog, ist ein Chatbot keine Übung mit einem Endpunkt…" at bounding box center [339, 281] width 384 height 22
click at [0, 0] on lt-span "mündet" at bounding box center [0, 0] width 0 height 0
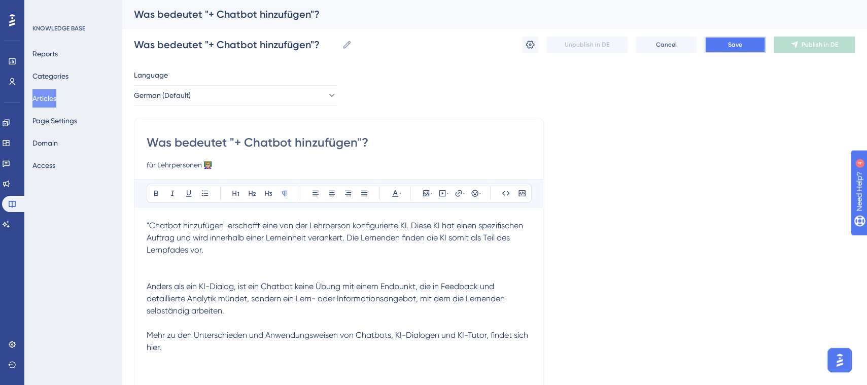
click at [736, 47] on span "Save" at bounding box center [735, 45] width 14 height 8
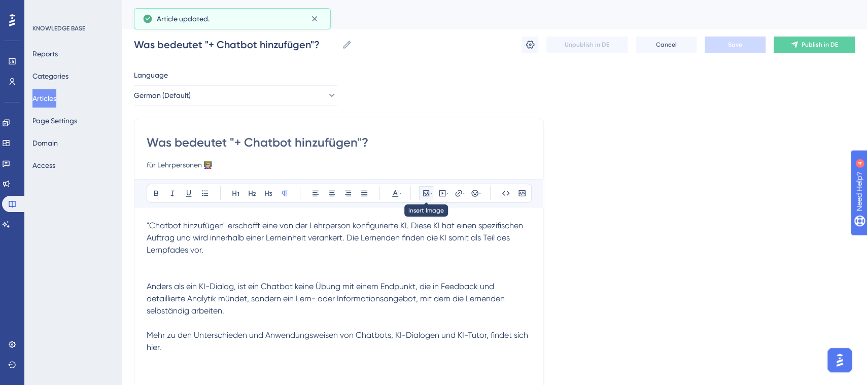
click at [422, 193] on icon at bounding box center [426, 193] width 8 height 8
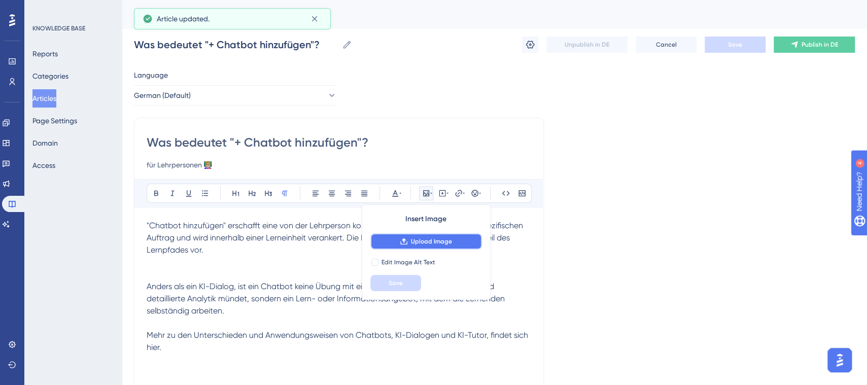
click at [417, 242] on span "Upload Image" at bounding box center [431, 242] width 41 height 8
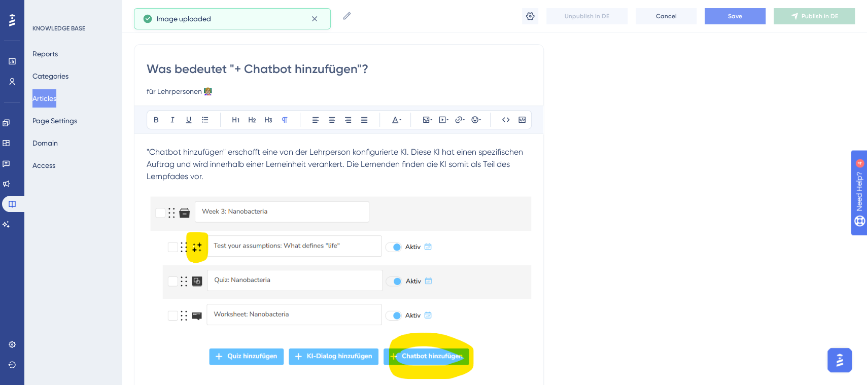
scroll to position [79, 0]
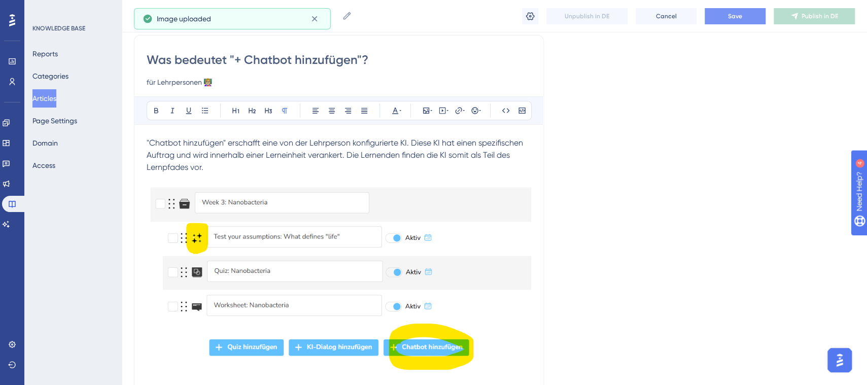
click at [456, 315] on img at bounding box center [339, 282] width 385 height 216
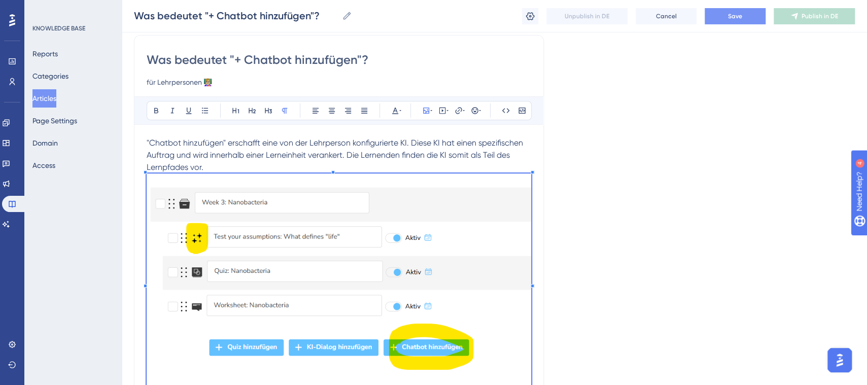
scroll to position [141, 0]
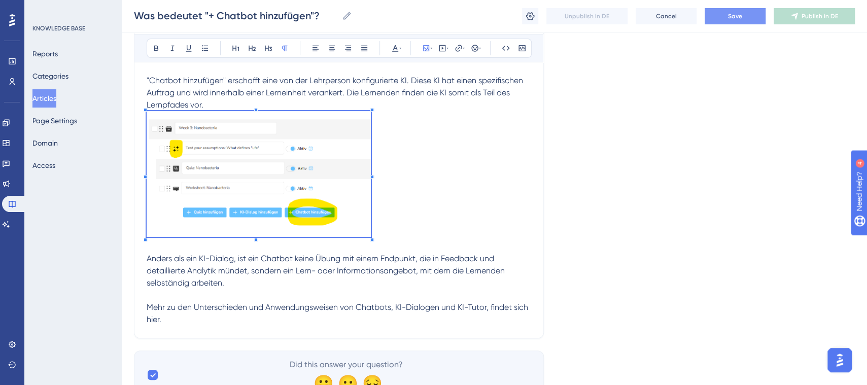
click at [372, 270] on div ""Chatbot hinzufügen" erschafft eine von der Lehrperson konfigurierte KI. Diese …" at bounding box center [339, 200] width 385 height 251
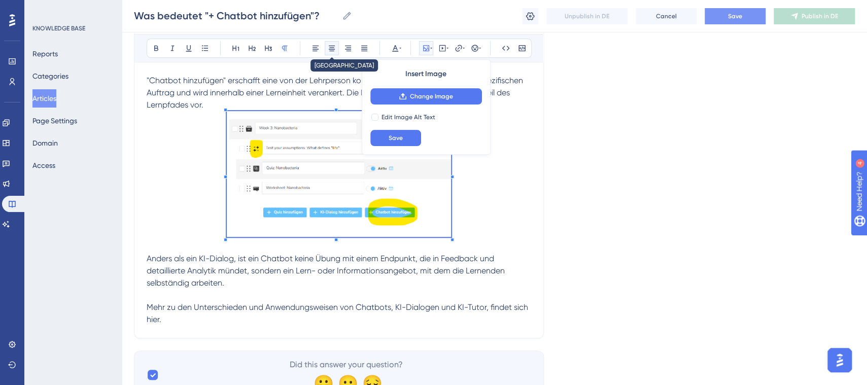
click at [328, 46] on icon at bounding box center [332, 48] width 8 height 8
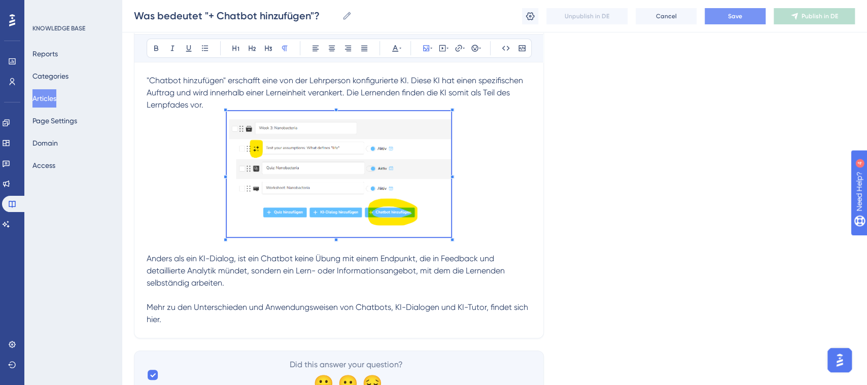
click at [472, 203] on p at bounding box center [339, 175] width 385 height 129
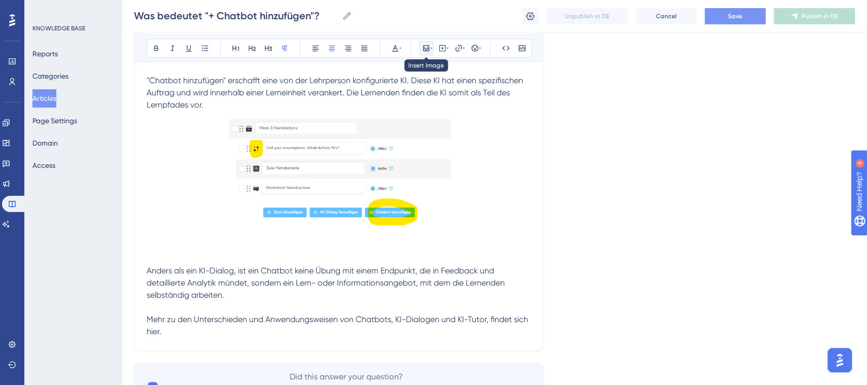
click at [426, 48] on icon at bounding box center [426, 48] width 8 height 8
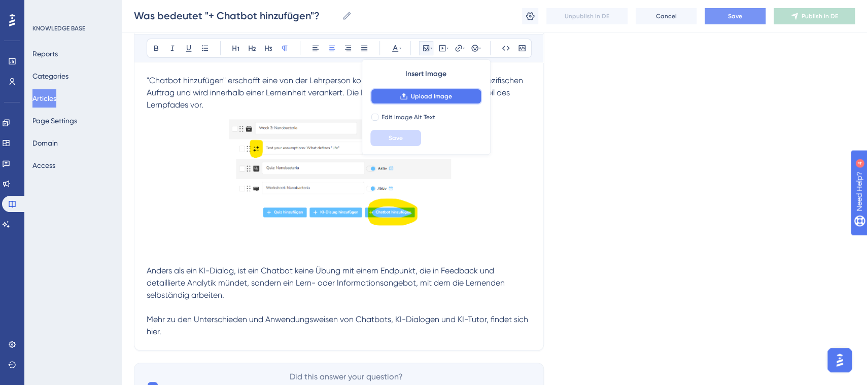
click at [432, 97] on span "Upload Image" at bounding box center [431, 96] width 41 height 8
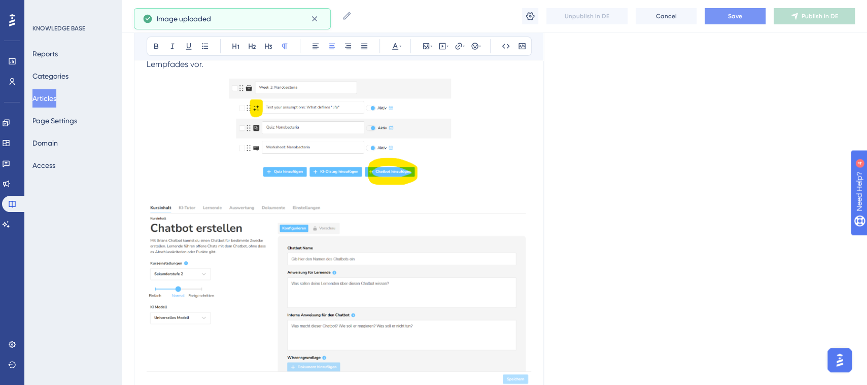
scroll to position [241, 0]
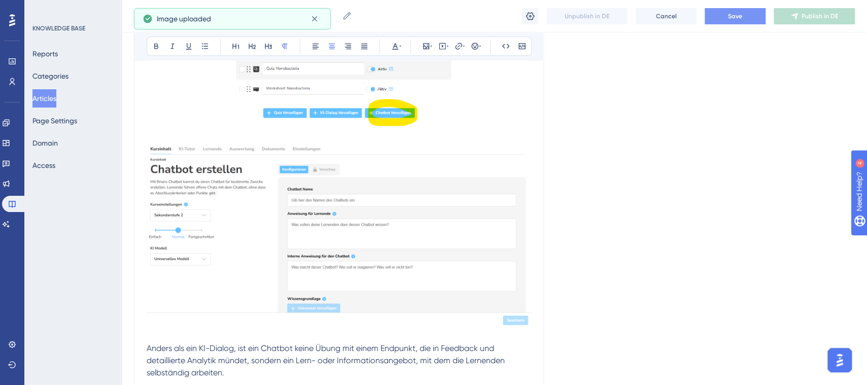
drag, startPoint x: 489, startPoint y: 265, endPoint x: 499, endPoint y: 268, distance: 10.6
click at [489, 266] on img at bounding box center [339, 234] width 385 height 186
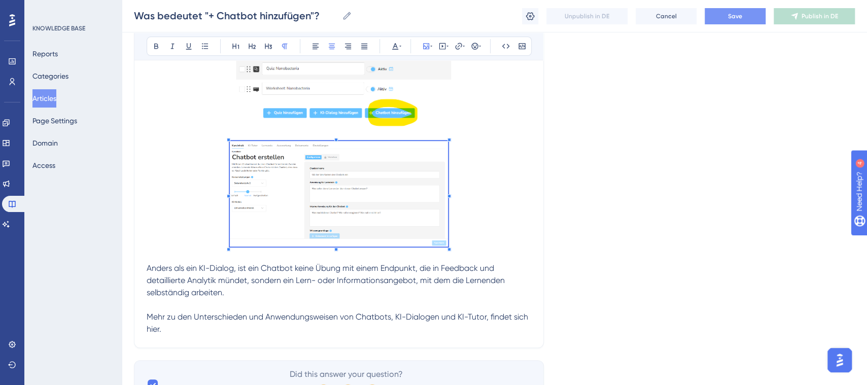
click at [366, 283] on div ""Chatbot hinzufügen" erschafft eine von der Lehrperson konfigurierte KI. Diese …" at bounding box center [339, 155] width 385 height 360
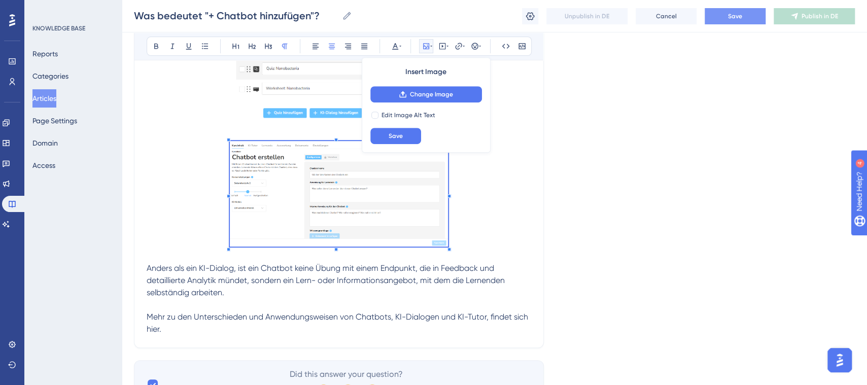
click at [343, 324] on p "Mehr zu den Unterschieden und Anwendungsweisen von Chatbots, KI-Dialogen und KI…" at bounding box center [339, 323] width 385 height 24
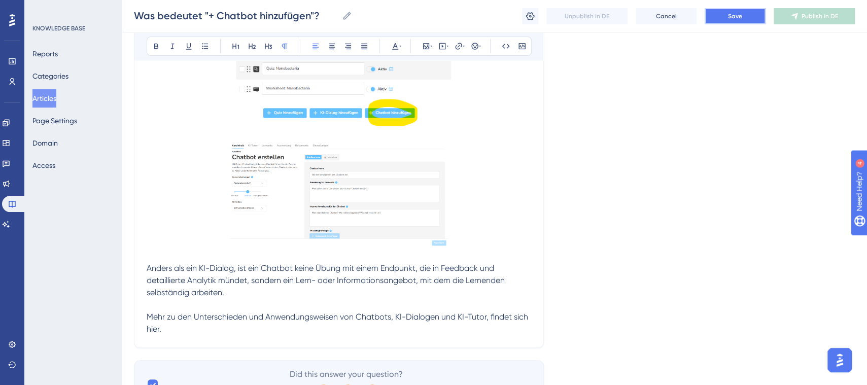
click at [737, 11] on button "Save" at bounding box center [735, 16] width 61 height 16
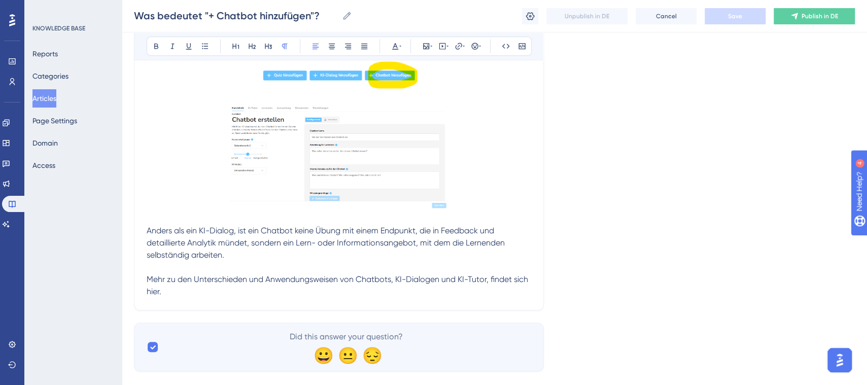
scroll to position [281, 0]
